Goal: Transaction & Acquisition: Purchase product/service

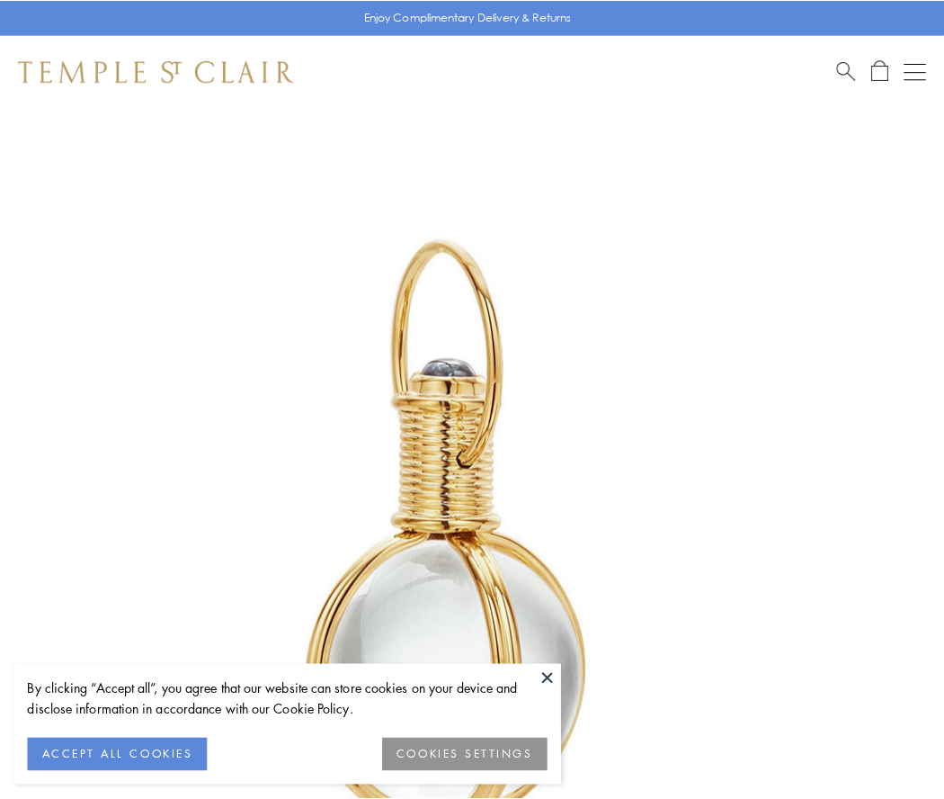
scroll to position [469, 0]
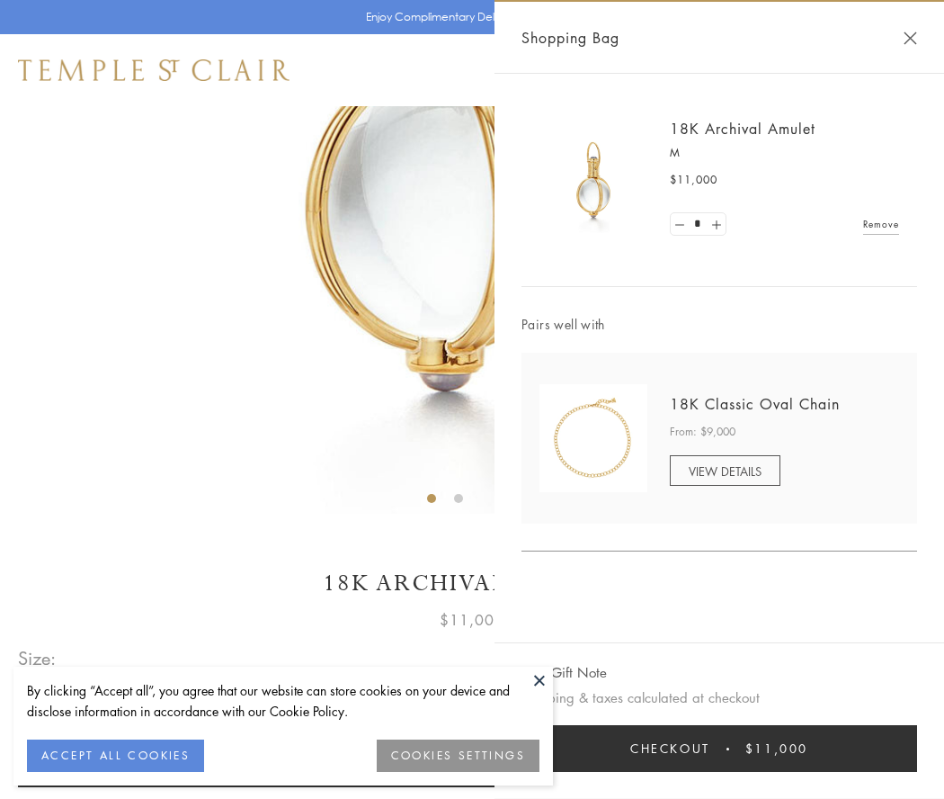
click at [720, 748] on button "Checkout $11,000" at bounding box center [720, 748] width 396 height 47
